Goal: Check status: Check status

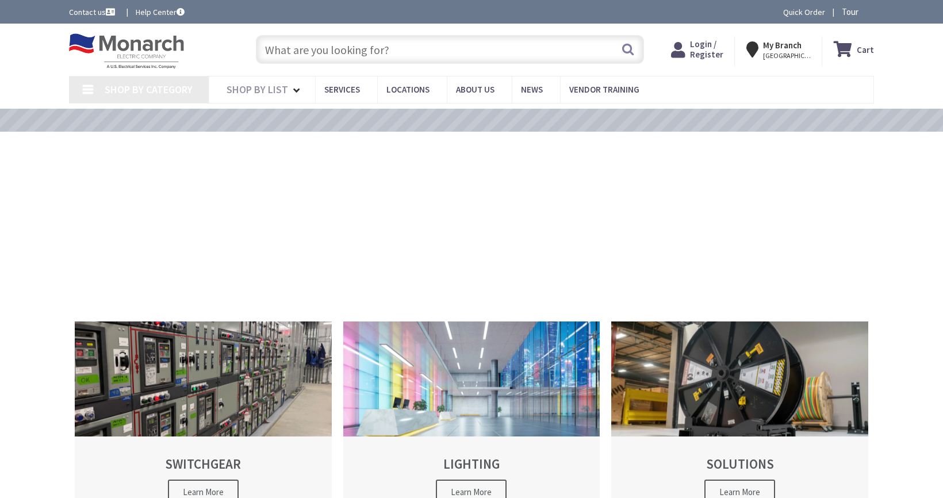
type input "[GEOGRAPHIC_DATA][PERSON_NAME], [GEOGRAPHIC_DATA]"
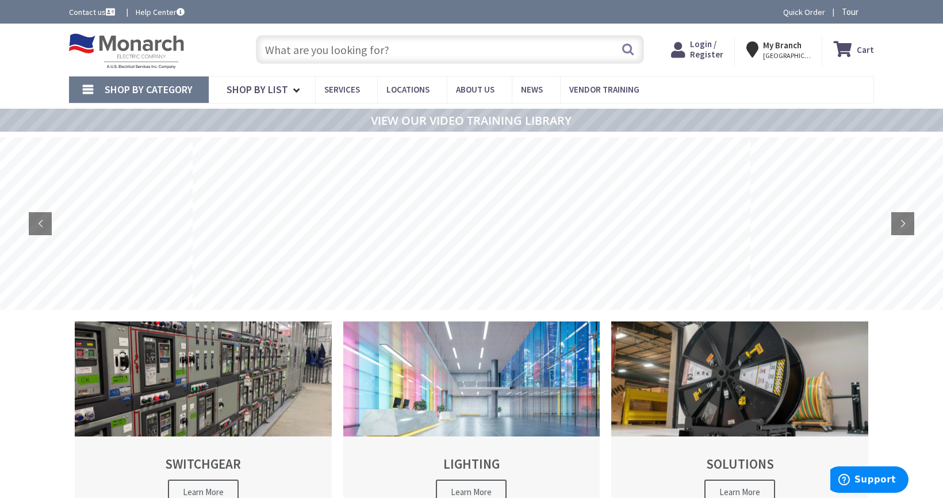
click at [701, 51] on span "Login / Register" at bounding box center [706, 49] width 33 height 21
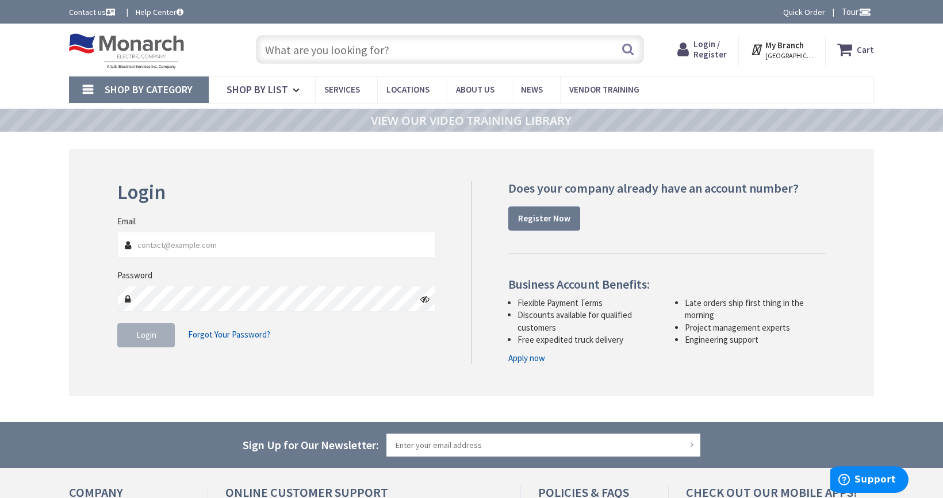
type input "[EMAIL_ADDRESS][DOMAIN_NAME]"
click at [142, 334] on span "Login" at bounding box center [146, 334] width 20 height 11
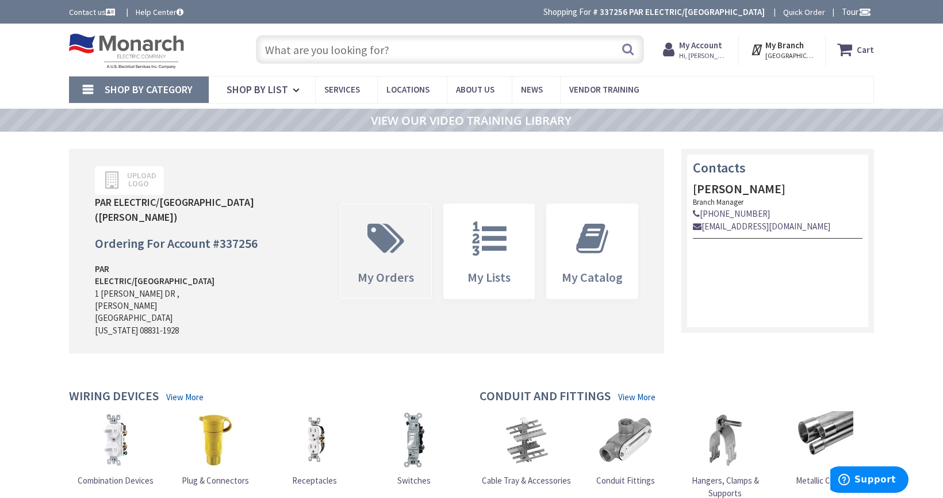
click at [388, 225] on icon at bounding box center [386, 238] width 48 height 34
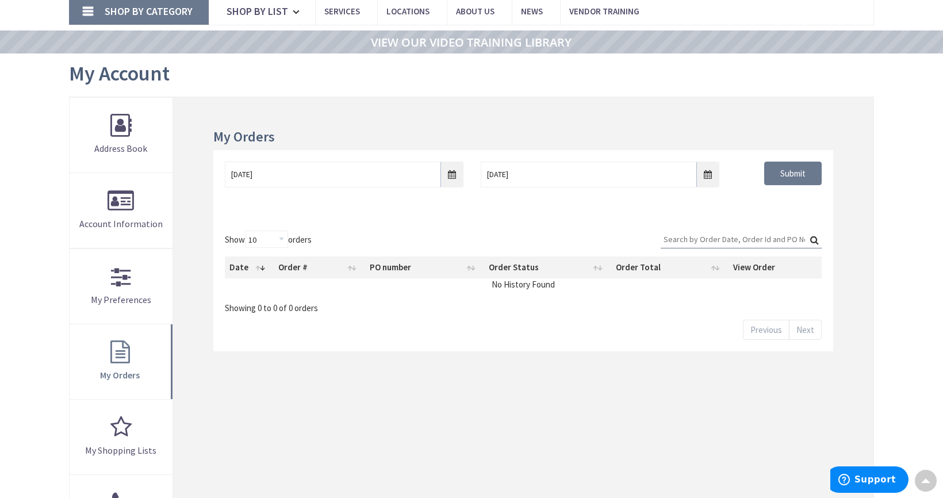
scroll to position [82, 0]
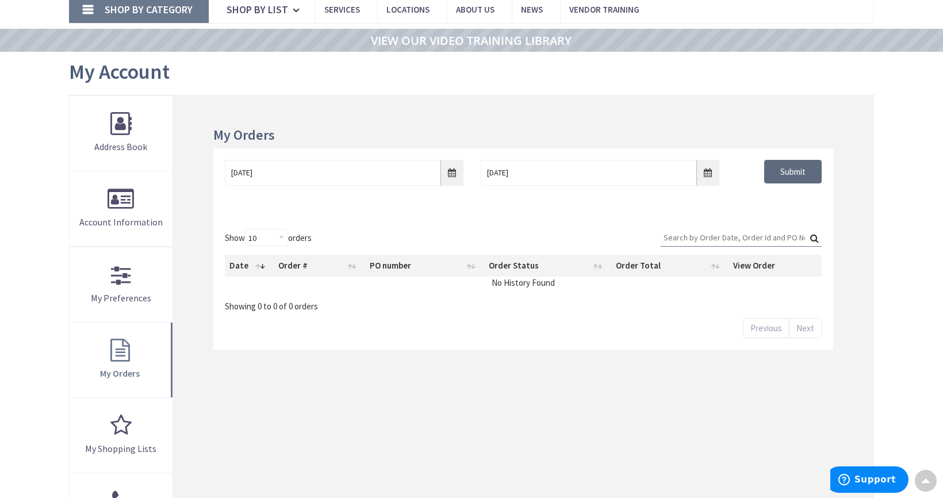
click at [781, 166] on input "Submit" at bounding box center [792, 172] width 57 height 24
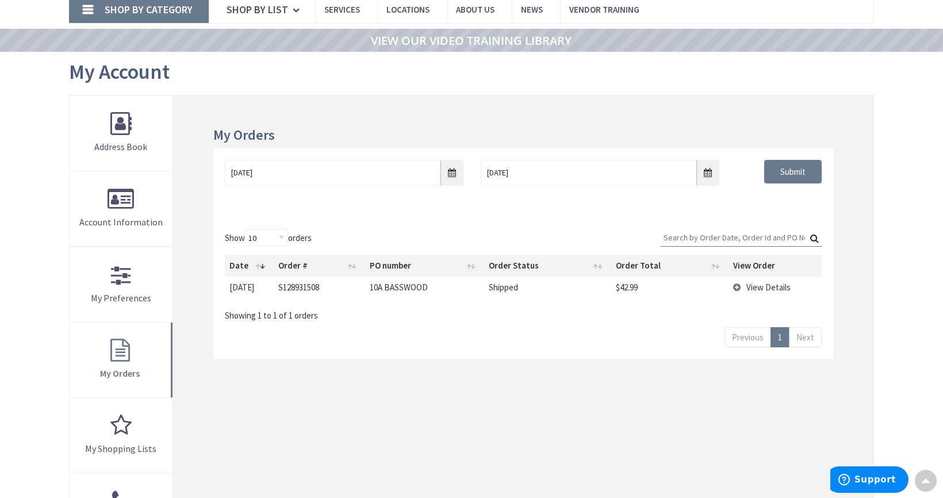
click at [769, 286] on span "View Details" at bounding box center [768, 287] width 44 height 11
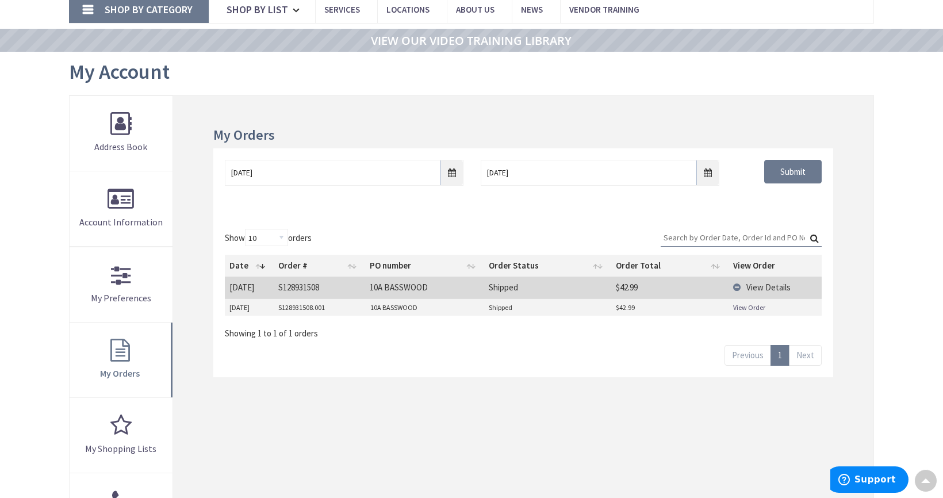
click at [749, 306] on link "View Order" at bounding box center [749, 307] width 32 height 10
click at [450, 170] on input "10/1/2025" at bounding box center [344, 173] width 239 height 26
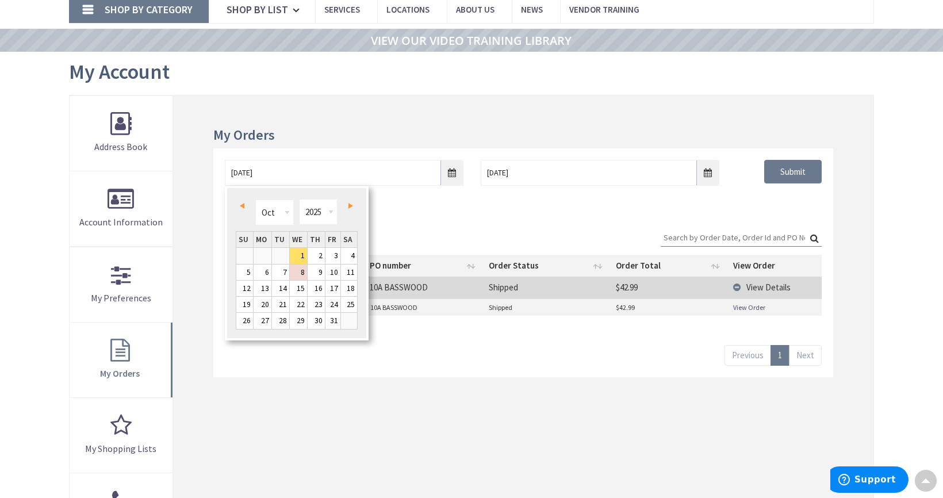
click at [243, 210] on link "Prev" at bounding box center [245, 206] width 16 height 16
click at [263, 321] on link "25" at bounding box center [263, 321] width 18 height 16
type input "08/25/2025"
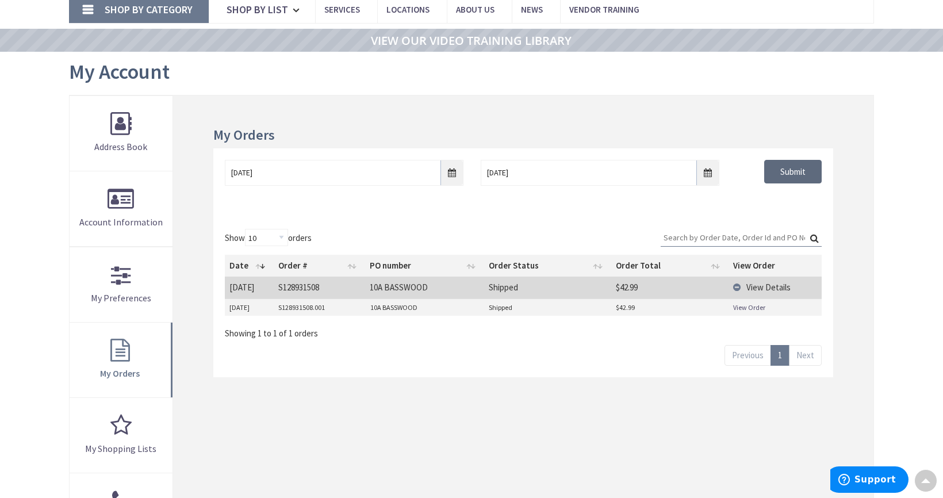
click at [791, 169] on input "Submit" at bounding box center [792, 172] width 57 height 24
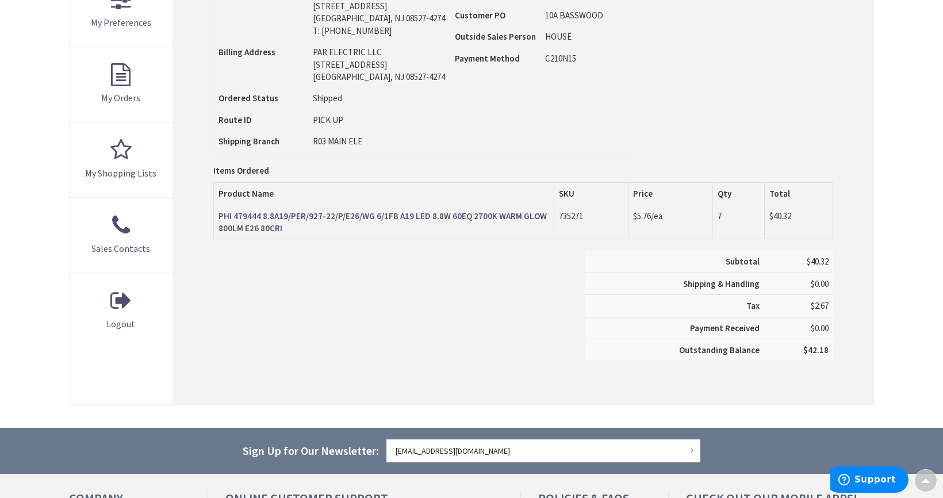
scroll to position [359, 0]
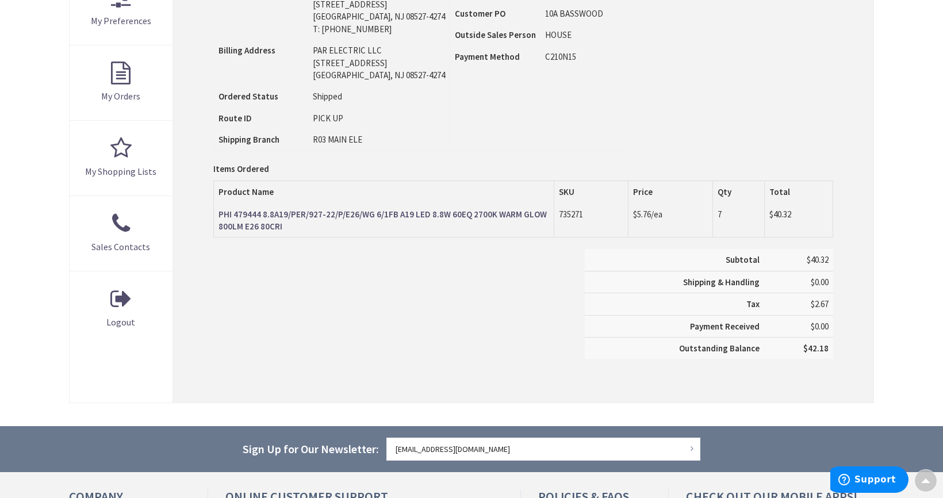
click at [421, 213] on strong "PHI 479444 8.8A19/PER/927-22/P/E26/WG 6/1FB A19 LED 8.8W 60EQ 2700K WARM GLOW 8…" at bounding box center [382, 220] width 328 height 23
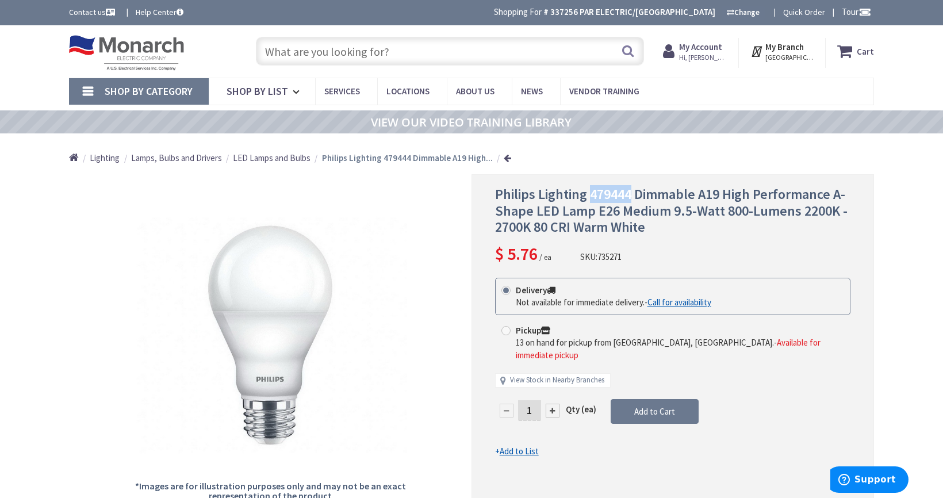
drag, startPoint x: 588, startPoint y: 197, endPoint x: 632, endPoint y: 197, distance: 43.7
click at [632, 197] on span "Philips Lighting 479444 Dimmable A19 High Performance A-Shape LED Lamp E26 Medi…" at bounding box center [671, 210] width 352 height 51
